Goal: Information Seeking & Learning: Learn about a topic

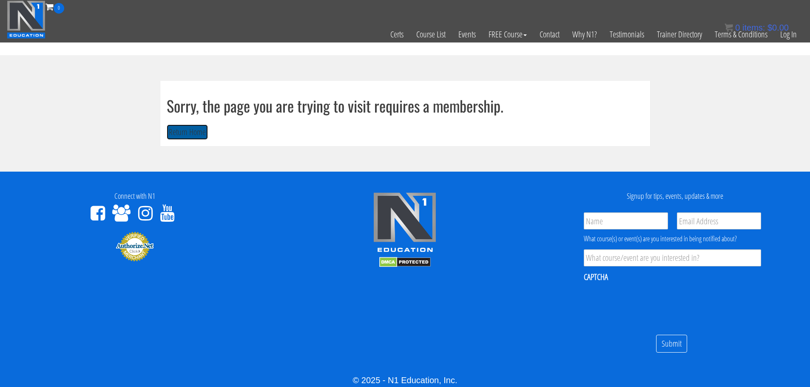
click at [181, 127] on button "Return Home" at bounding box center [187, 133] width 41 height 16
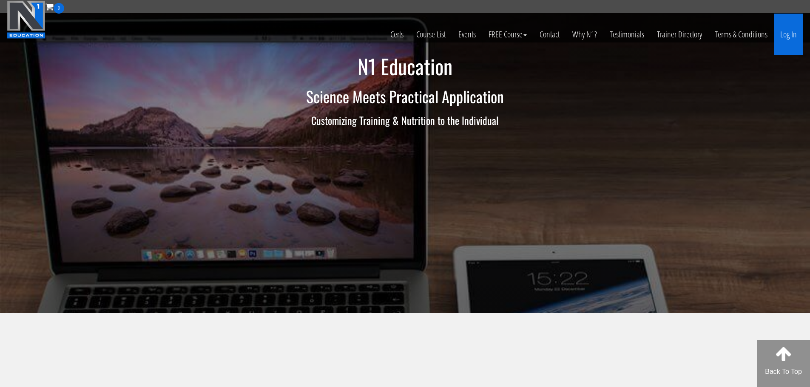
click at [787, 35] on link "Log In" at bounding box center [787, 35] width 29 height 42
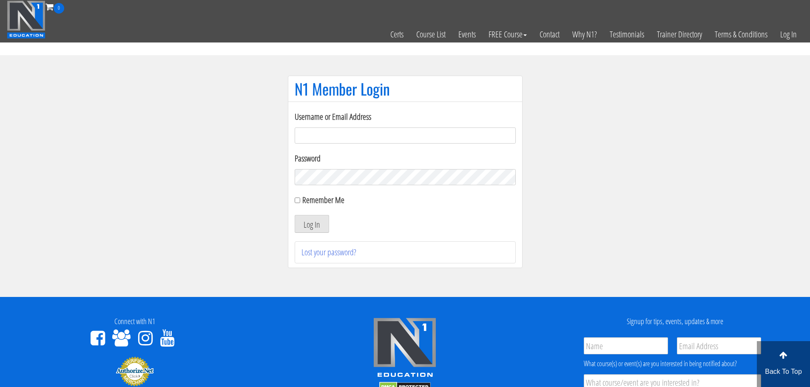
click at [457, 132] on input "Username or Email Address" at bounding box center [405, 135] width 221 height 16
type input "maarcoite@hotmail.com"
click at [295, 215] on button "Log In" at bounding box center [312, 224] width 34 height 18
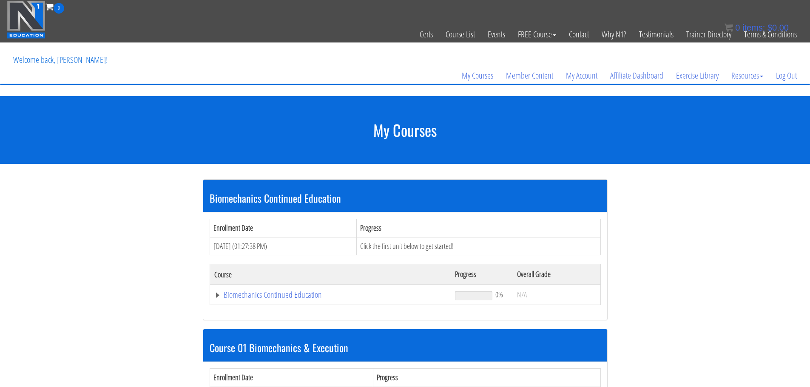
scroll to position [121, 0]
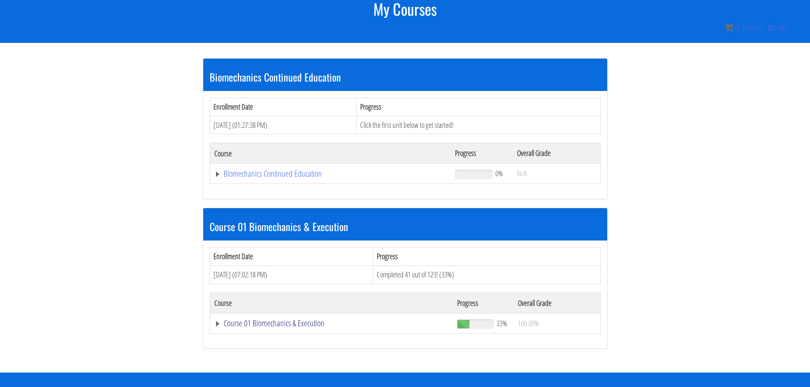
click at [283, 178] on link "Course 01 Biomechanics & Execution" at bounding box center [330, 174] width 232 height 8
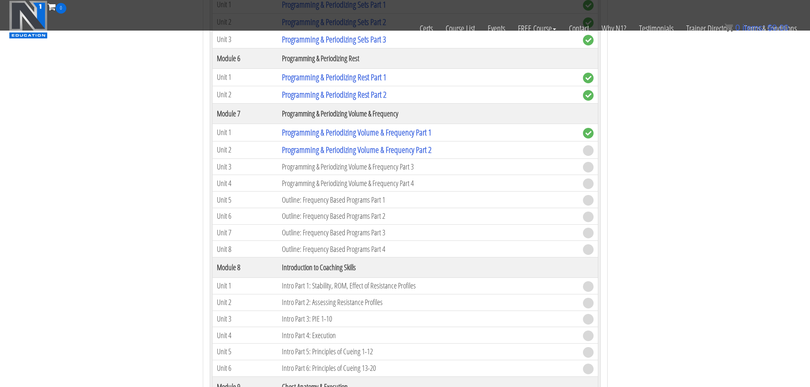
scroll to position [1119, 0]
click at [345, 147] on link "Programming & Periodizing Volume & Frequency Part 2" at bounding box center [357, 150] width 150 height 11
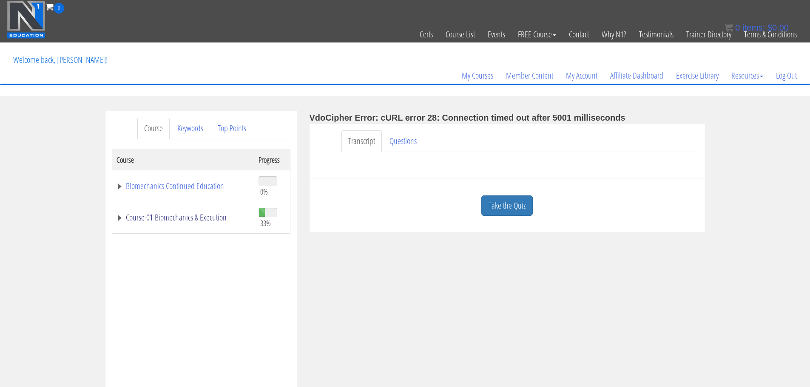
click at [187, 218] on link "Course 01 Biomechanics & Execution" at bounding box center [182, 217] width 133 height 8
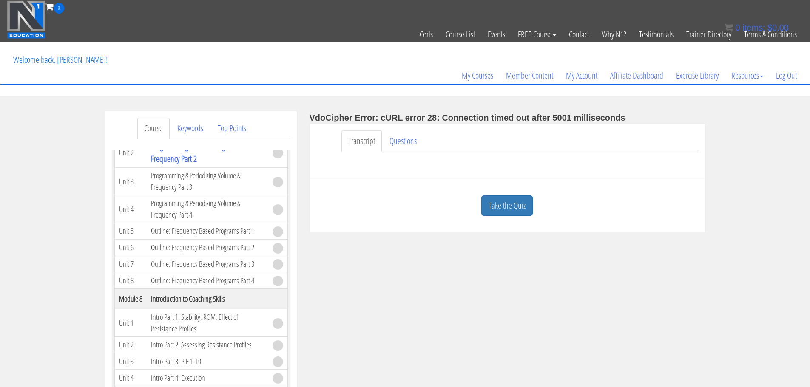
scroll to position [1043, 0]
click at [187, 164] on link "Programming & Periodizing Volume & Frequency Part 2" at bounding box center [202, 152] width 102 height 24
click at [401, 148] on link "Questions" at bounding box center [402, 141] width 41 height 22
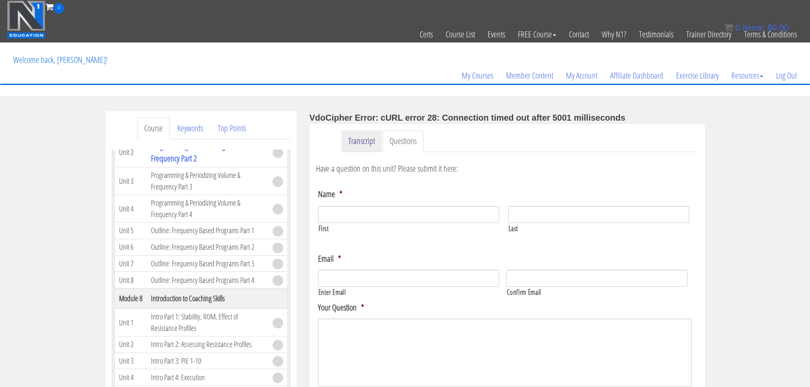
click at [364, 139] on link "Transcript" at bounding box center [361, 141] width 40 height 22
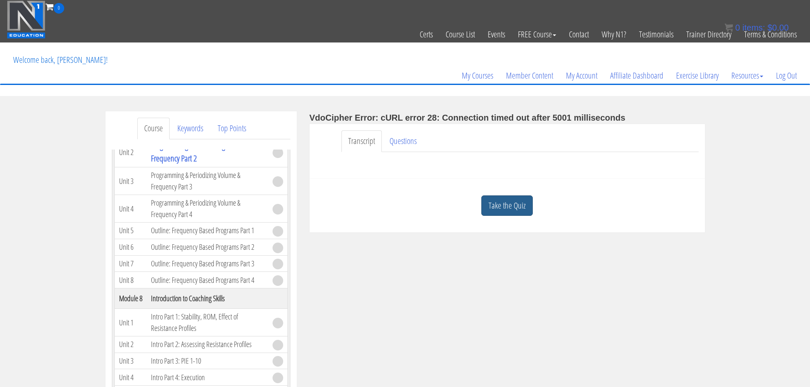
click at [521, 202] on link "Take the Quiz" at bounding box center [506, 205] width 51 height 21
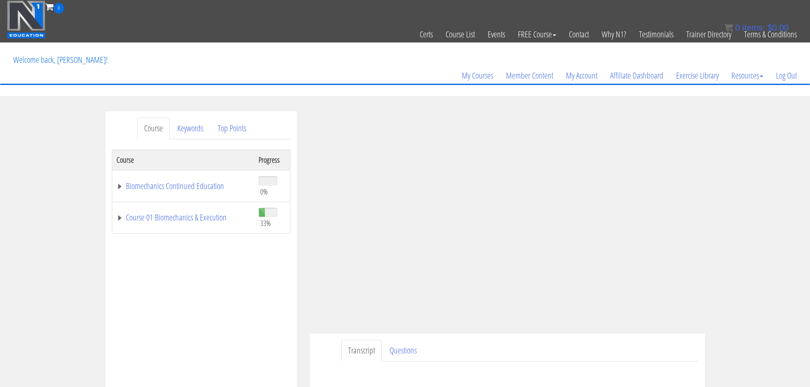
click at [205, 224] on td "Course 01 Biomechanics & Execution" at bounding box center [183, 218] width 142 height 32
click at [209, 219] on link "Course 01 Biomechanics & Execution" at bounding box center [182, 217] width 133 height 8
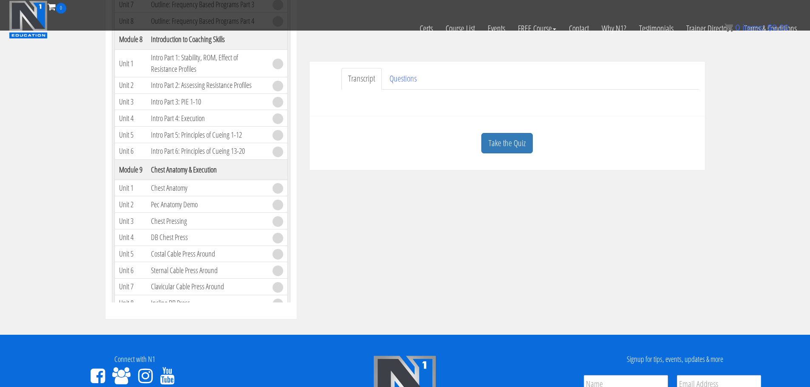
scroll to position [220, 0]
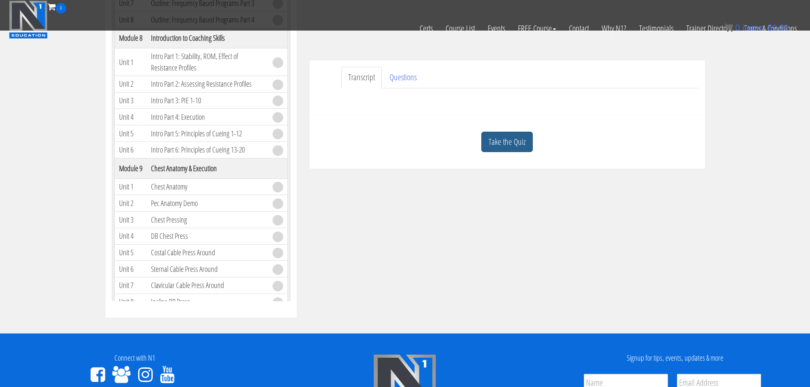
click at [496, 144] on link "Take the Quiz" at bounding box center [506, 142] width 51 height 21
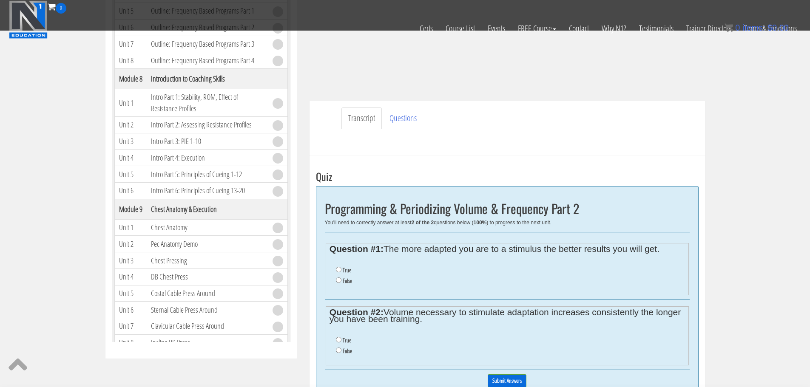
scroll to position [266, 0]
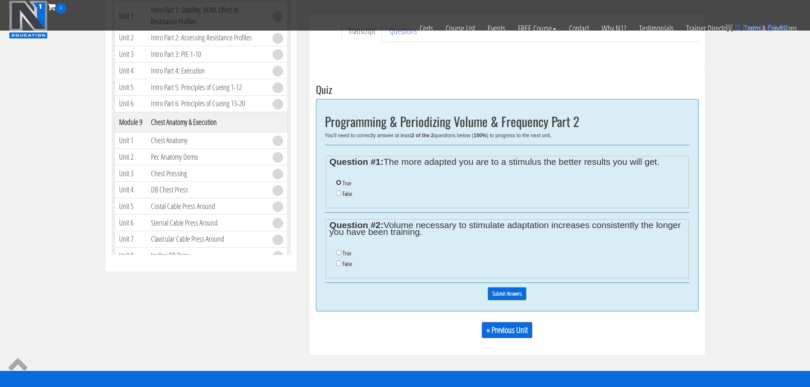
click at [338, 181] on input "True" at bounding box center [339, 183] width 6 height 6
radio input "true"
click at [337, 250] on input "True" at bounding box center [339, 253] width 6 height 6
radio input "true"
click at [493, 291] on input "Submit Answers" at bounding box center [506, 293] width 39 height 13
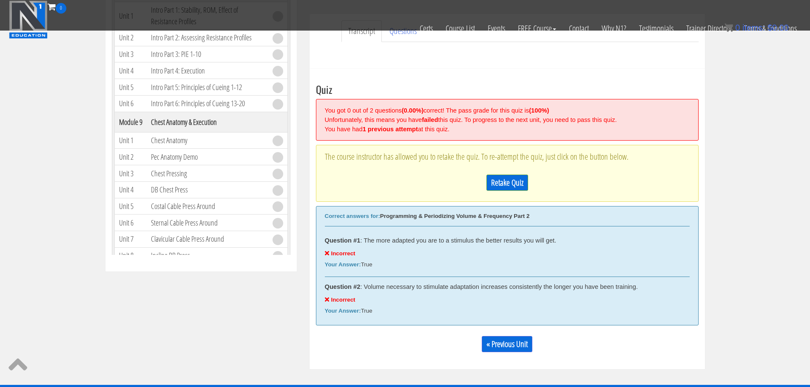
scroll to position [323, 0]
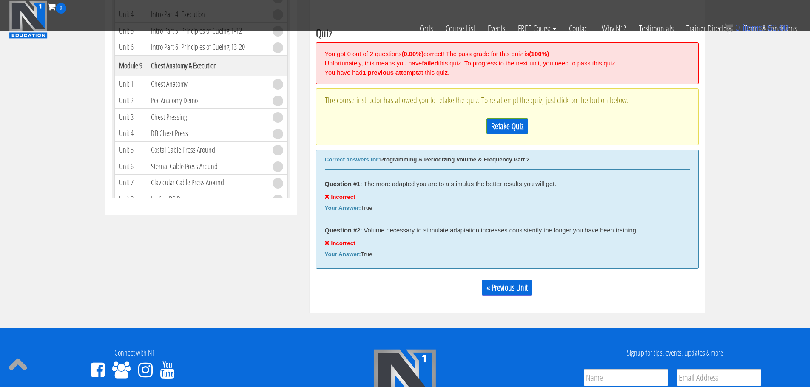
click at [491, 126] on link "Retake Quiz" at bounding box center [507, 126] width 42 height 16
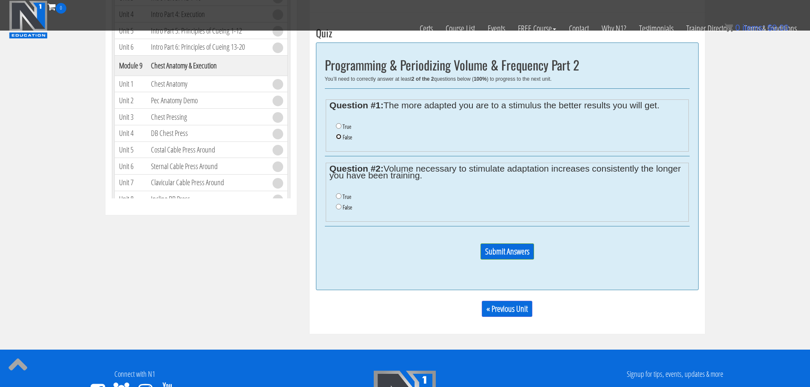
click at [340, 135] on input "False" at bounding box center [339, 137] width 6 height 6
radio input "true"
drag, startPoint x: 340, startPoint y: 206, endPoint x: 344, endPoint y: 211, distance: 6.6
click at [340, 207] on input "False" at bounding box center [339, 207] width 6 height 6
radio input "true"
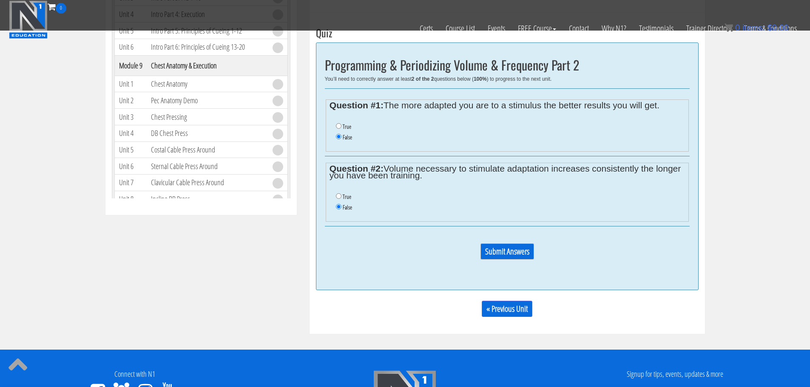
click at [521, 259] on input "Submit Answers" at bounding box center [507, 252] width 54 height 16
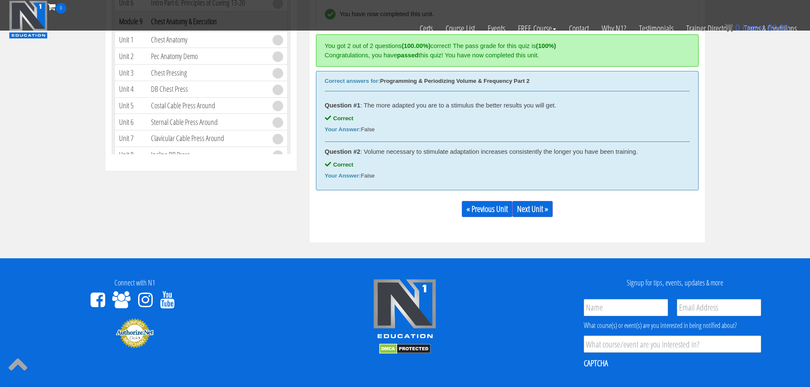
scroll to position [368, 0]
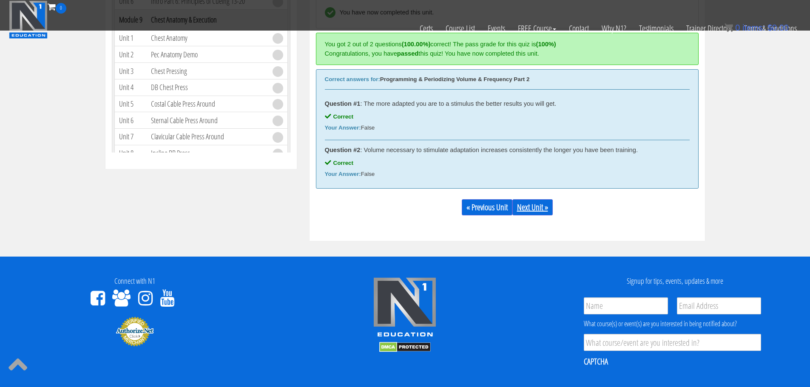
click at [544, 214] on link "Next Unit »" at bounding box center [532, 207] width 40 height 16
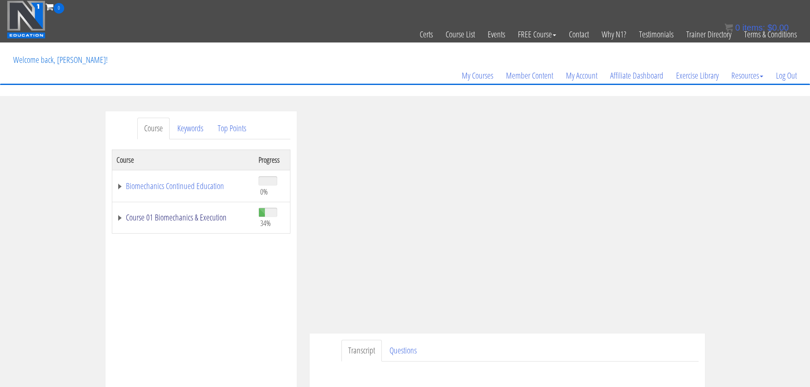
click at [185, 214] on link "Course 01 Biomechanics & Execution" at bounding box center [182, 217] width 133 height 8
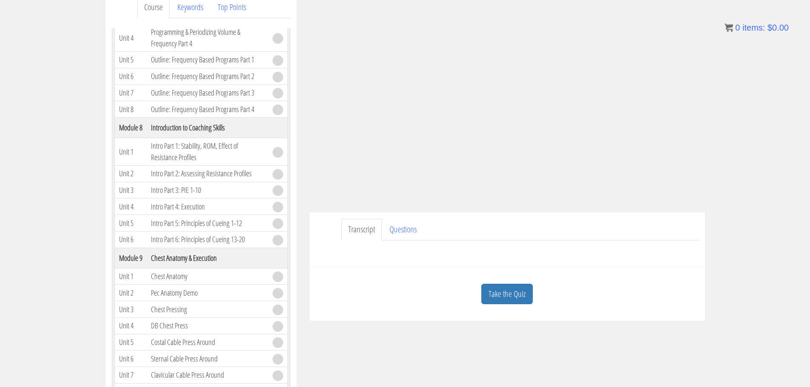
scroll to position [122, 0]
click at [503, 290] on link "Take the Quiz" at bounding box center [506, 293] width 51 height 21
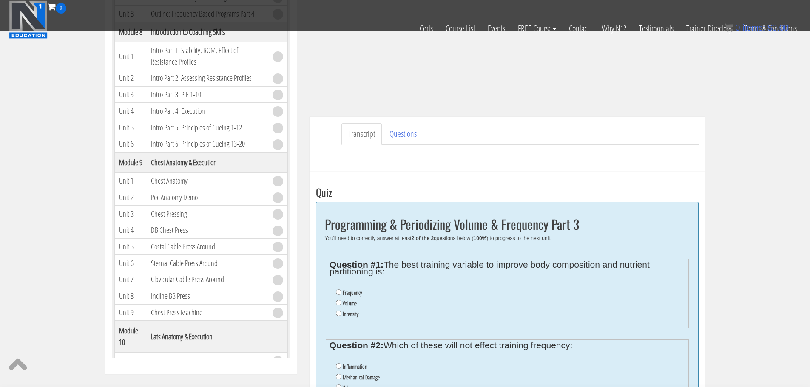
scroll to position [164, 0]
click at [338, 289] on input "Frequency" at bounding box center [339, 292] width 6 height 6
radio input "true"
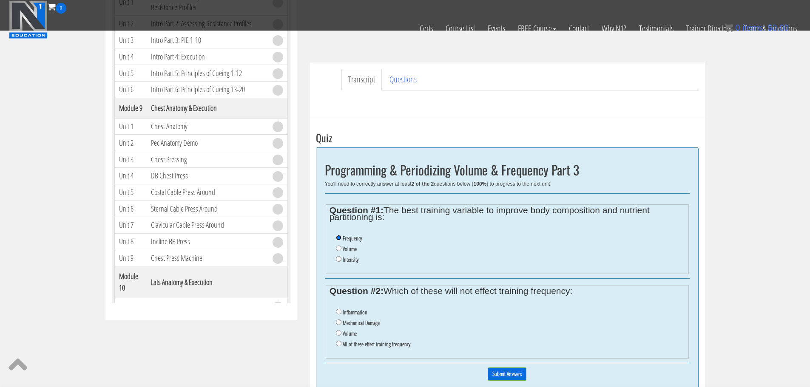
scroll to position [218, 0]
click at [337, 335] on li "Volume" at bounding box center [510, 333] width 348 height 11
click at [339, 331] on input "Volume" at bounding box center [339, 333] width 6 height 6
radio input "true"
click at [497, 371] on input "Submit Answers" at bounding box center [506, 373] width 39 height 13
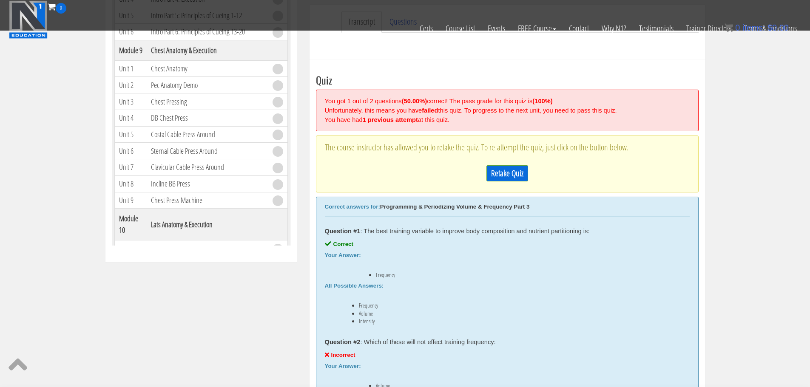
scroll to position [323, 0]
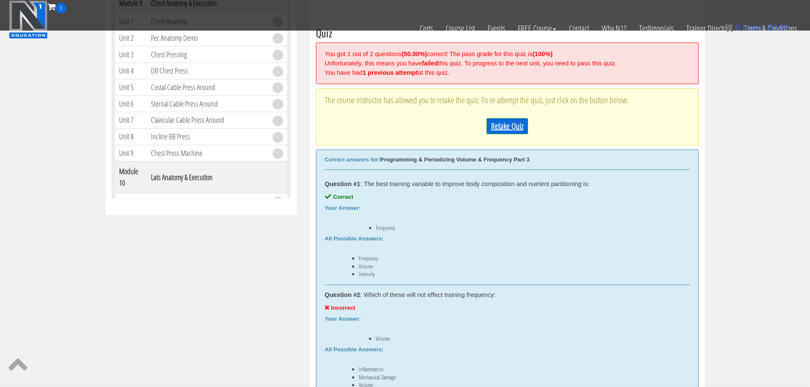
click at [508, 129] on link "Retake Quiz" at bounding box center [507, 126] width 42 height 16
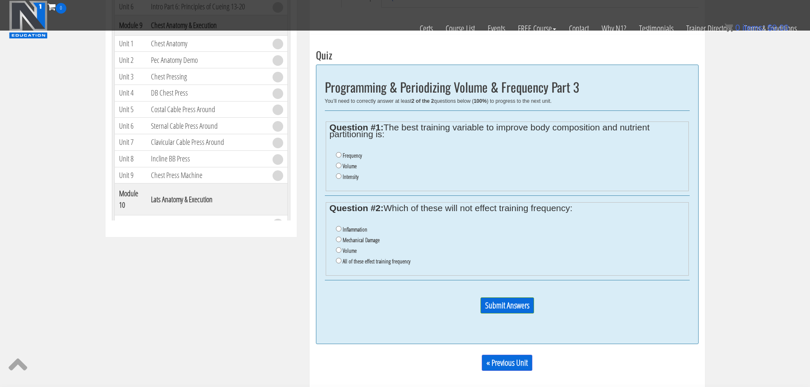
scroll to position [316, 0]
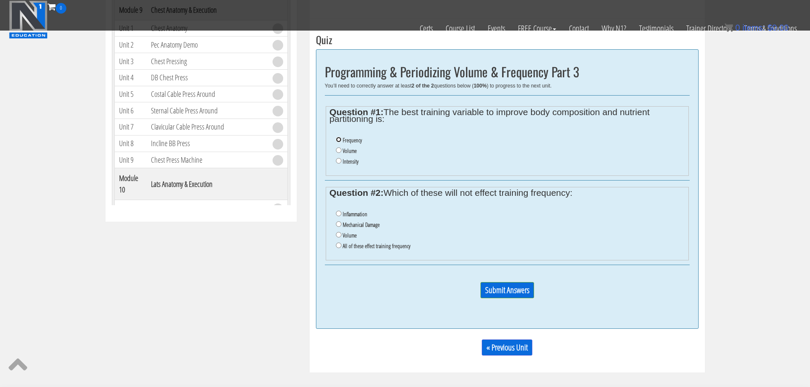
click at [338, 141] on input "Frequency" at bounding box center [339, 140] width 6 height 6
radio input "true"
click at [337, 245] on input "All of these effect training frequency" at bounding box center [339, 246] width 6 height 6
radio input "true"
click at [521, 296] on input "Submit Answers" at bounding box center [507, 290] width 54 height 16
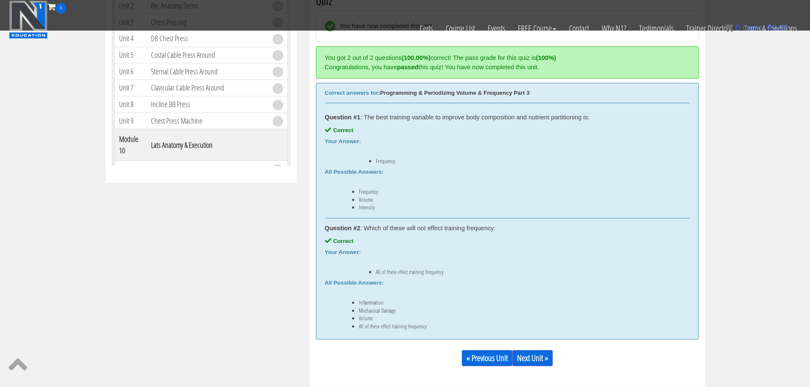
scroll to position [355, 0]
click at [530, 358] on link "Next Unit »" at bounding box center [532, 358] width 40 height 16
click at [532, 360] on link "Next Unit »" at bounding box center [532, 358] width 40 height 16
